Goal: Task Accomplishment & Management: Manage account settings

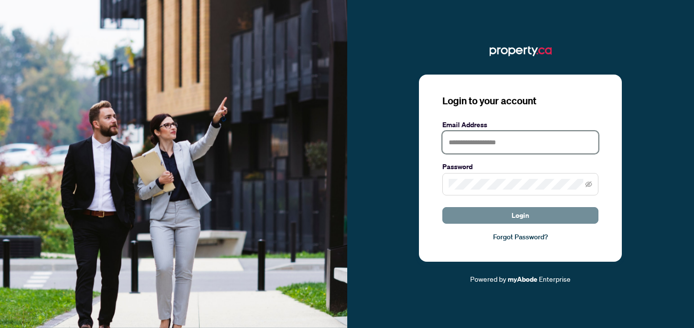
type input "**********"
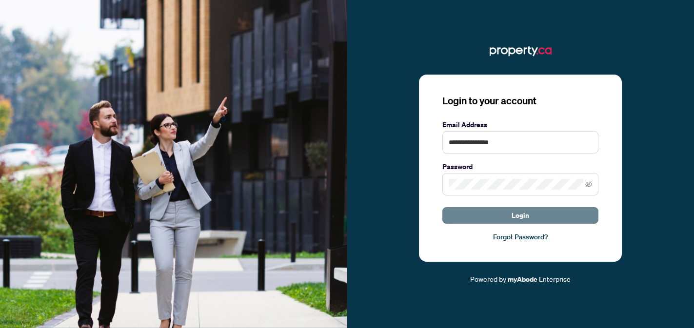
click at [506, 219] on button "Login" at bounding box center [521, 215] width 156 height 17
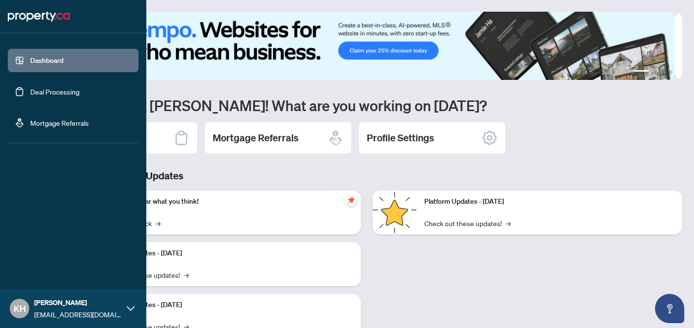
click at [51, 88] on link "Deal Processing" at bounding box center [54, 91] width 49 height 9
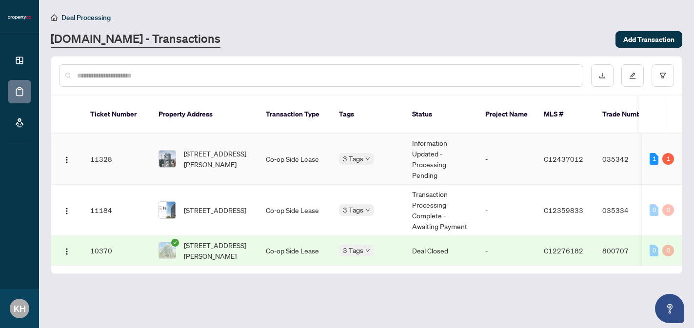
click at [480, 150] on td "-" at bounding box center [507, 159] width 59 height 51
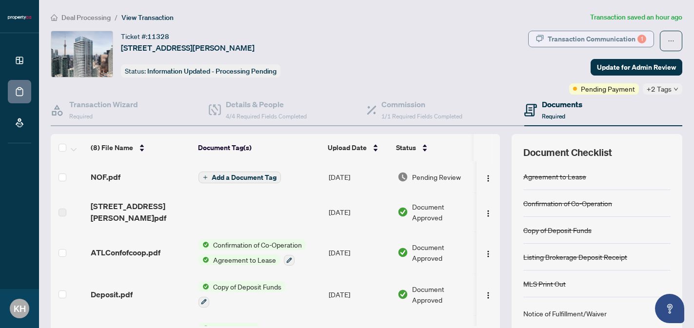
click at [562, 40] on div "Transaction Communication 1" at bounding box center [597, 39] width 99 height 16
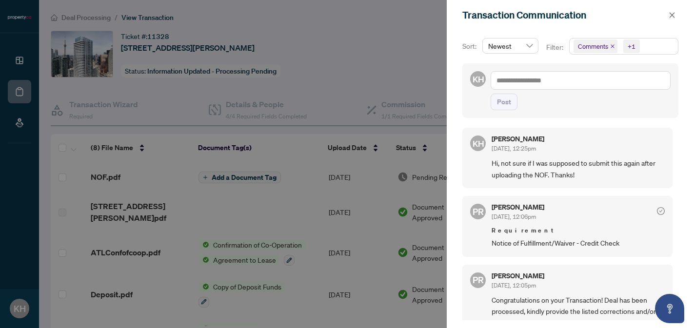
drag, startPoint x: 671, startPoint y: 18, endPoint x: 593, endPoint y: 0, distance: 79.0
click at [671, 18] on icon "close" at bounding box center [672, 15] width 7 height 7
